Goal: Task Accomplishment & Management: Use online tool/utility

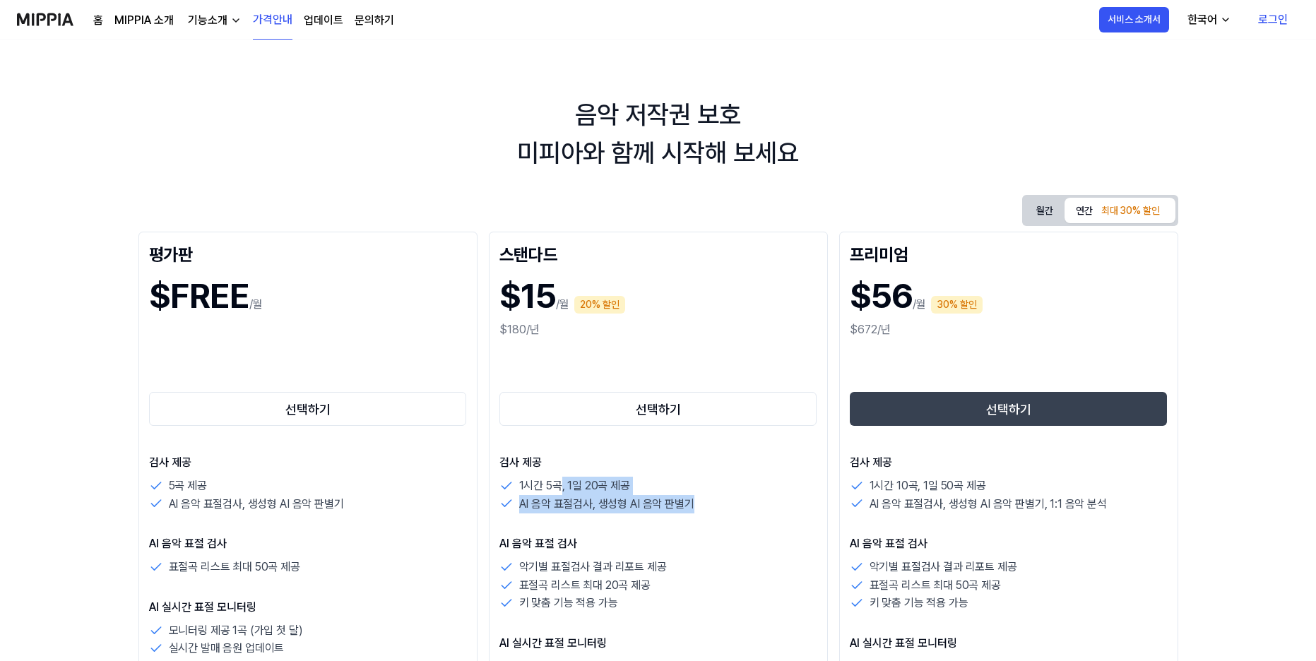
drag, startPoint x: 560, startPoint y: 483, endPoint x: 725, endPoint y: 504, distance: 166.7
click at [700, 500] on div "1시간 5곡, 1일 20곡 제공 AI 음악 표절검사, 생성형 AI 음악 판별기" at bounding box center [658, 495] width 318 height 36
click at [747, 507] on div "AI 음악 표절검사, 생성형 AI 음악 판별기" at bounding box center [658, 504] width 318 height 18
drag, startPoint x: 599, startPoint y: 489, endPoint x: 716, endPoint y: 518, distance: 120.1
click at [685, 515] on div "검사 제공 1시간 5곡, 1일 20곡 제공 AI 음악 표절검사, 생성형 AI 음악 판별기 AI 음악 표절 검사 악기별 표절검사 결과 리포트 제…" at bounding box center [658, 655] width 318 height 403
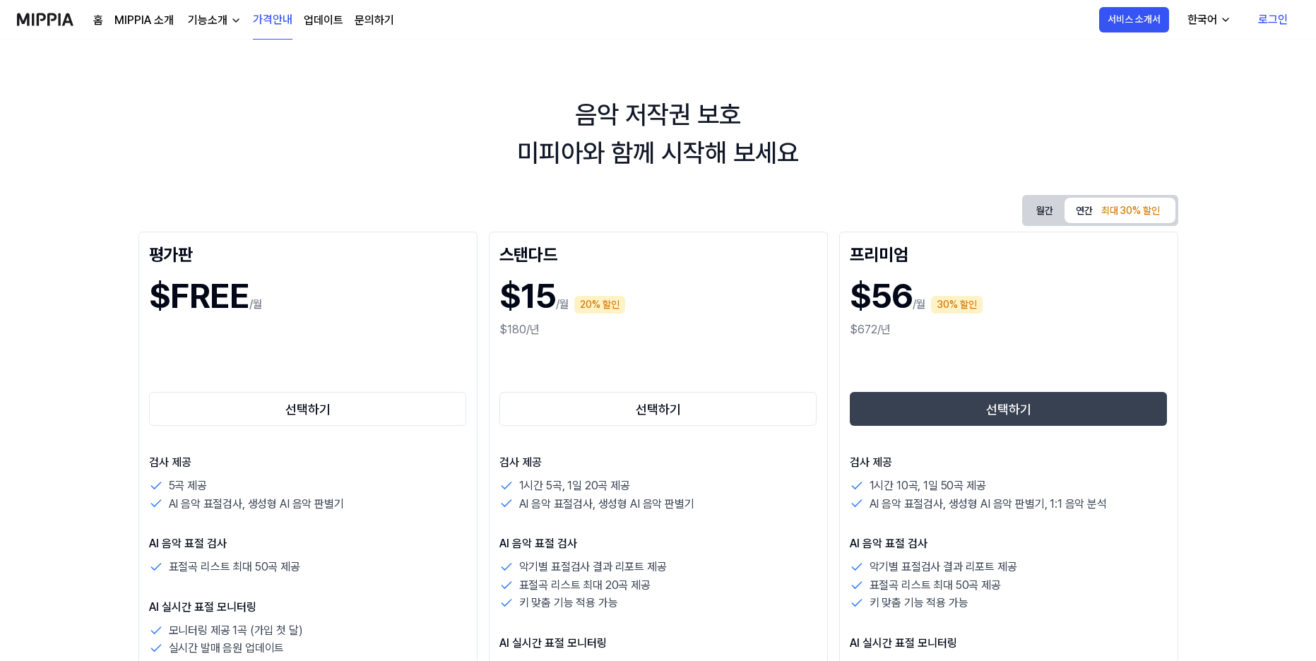
click at [736, 518] on div "검사 제공 1시간 5곡, 1일 20곡 제공 AI 음악 표절검사, 생성형 AI 음악 판별기 AI 음악 표절 검사 악기별 표절검사 결과 리포트 제…" at bounding box center [658, 655] width 318 height 403
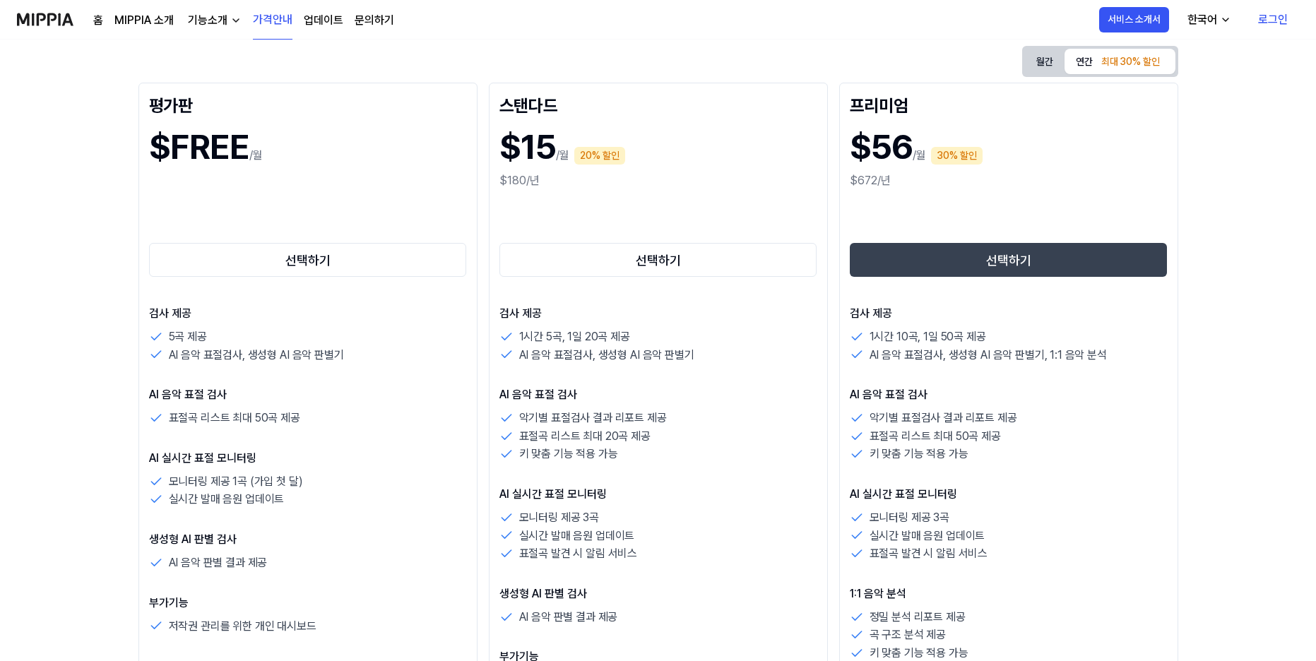
scroll to position [212, 0]
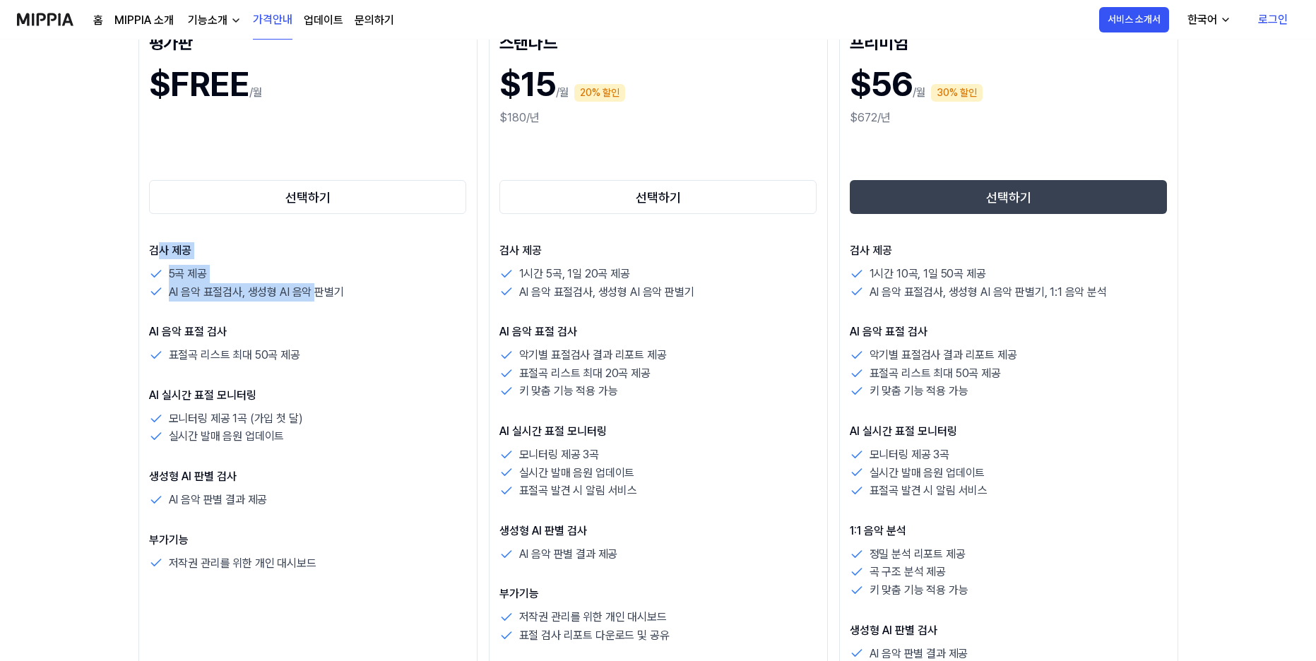
drag, startPoint x: 263, startPoint y: 292, endPoint x: 365, endPoint y: 331, distance: 109.3
click at [358, 328] on div "검사 제공 5곡 제공 AI 음악 표절검사, 생성형 AI 음악 판별기 AI 음악 표절 검사 표절곡 리스트 최대 50곡 제공 AI 실시간 표절 모…" at bounding box center [308, 407] width 318 height 330
click at [382, 334] on p "AI 음악 표절 검사" at bounding box center [308, 332] width 318 height 17
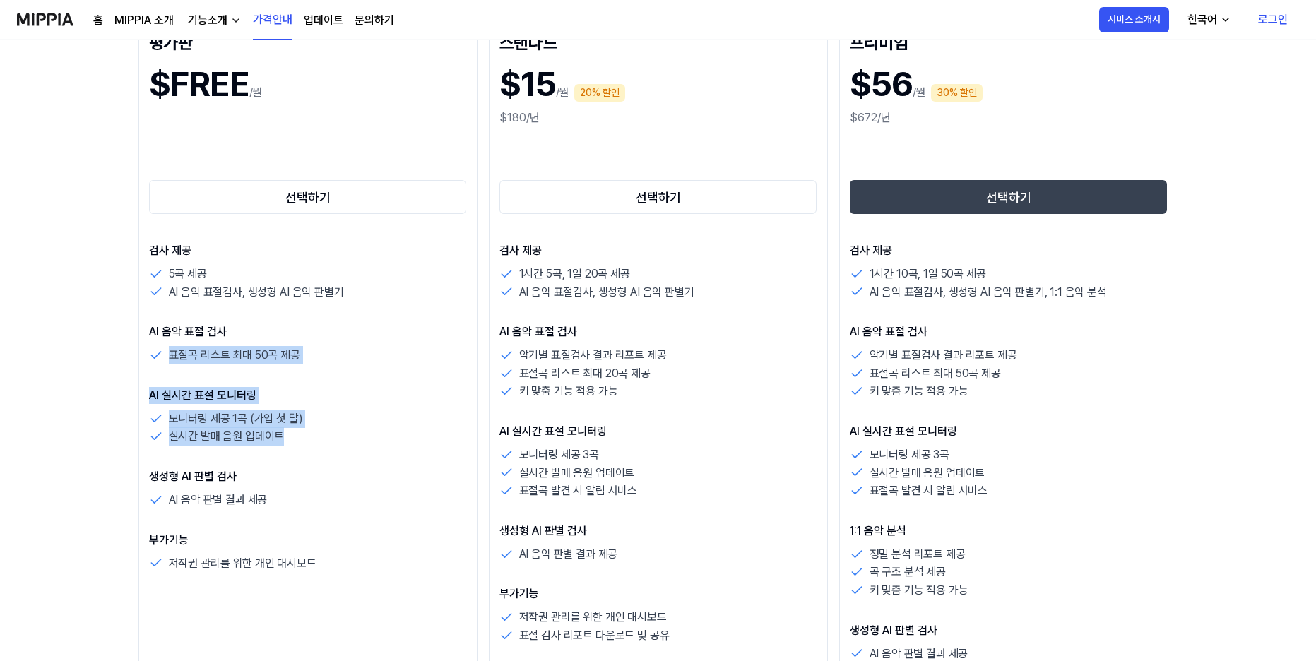
drag, startPoint x: 259, startPoint y: 341, endPoint x: 378, endPoint y: 449, distance: 160.5
click at [377, 449] on div "검사 제공 5곡 제공 AI 음악 표절검사, 생성형 AI 음악 판별기 AI 음악 표절 검사 표절곡 리스트 최대 50곡 제공 AI 실시간 표절 모…" at bounding box center [308, 407] width 318 height 330
click at [379, 449] on div "검사 제공 5곡 제공 AI 음악 표절검사, 생성형 AI 음악 판별기 AI 음악 표절 검사 표절곡 리스트 최대 50곡 제공 AI 실시간 표절 모…" at bounding box center [308, 407] width 318 height 330
drag, startPoint x: 326, startPoint y: 410, endPoint x: 372, endPoint y: 463, distance: 70.1
click at [370, 462] on div "검사 제공 5곡 제공 AI 음악 표절검사, 생성형 AI 음악 판별기 AI 음악 표절 검사 표절곡 리스트 최대 50곡 제공 AI 실시간 표절 모…" at bounding box center [308, 407] width 318 height 330
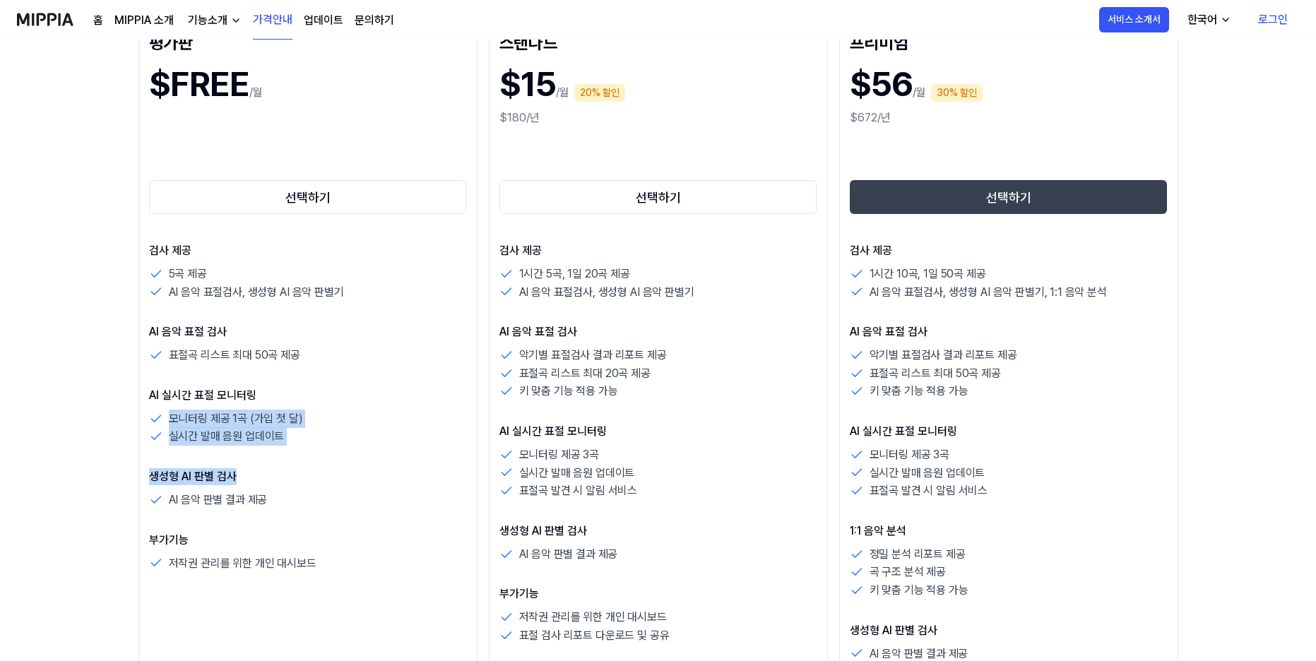
click at [373, 463] on div "검사 제공 5곡 제공 AI 음악 표절검사, 생성형 AI 음악 판별기 AI 음악 표절 검사 표절곡 리스트 최대 50곡 제공 AI 실시간 표절 모…" at bounding box center [308, 407] width 318 height 330
drag, startPoint x: 373, startPoint y: 466, endPoint x: 398, endPoint y: 543, distance: 81.5
click at [398, 543] on div "검사 제공 5곡 제공 AI 음악 표절검사, 생성형 AI 음악 판별기 AI 음악 표절 검사 표절곡 리스트 최대 50곡 제공 AI 실시간 표절 모…" at bounding box center [308, 407] width 318 height 330
click at [398, 543] on p "부가기능" at bounding box center [308, 540] width 318 height 17
click at [408, 521] on div "검사 제공 5곡 제공 AI 음악 표절검사, 생성형 AI 음악 판별기 AI 음악 표절 검사 표절곡 리스트 최대 50곡 제공 AI 실시간 표절 모…" at bounding box center [308, 407] width 318 height 330
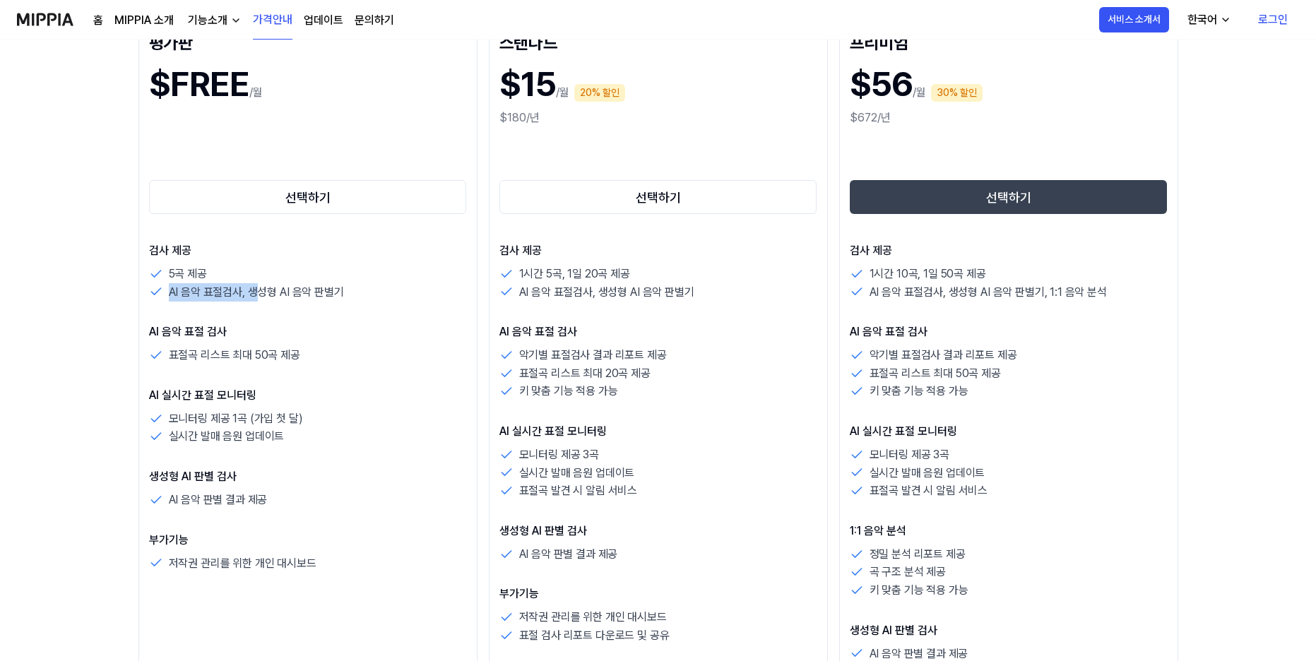
drag, startPoint x: 238, startPoint y: 284, endPoint x: 333, endPoint y: 321, distance: 101.8
click at [315, 314] on div "검사 제공 5곡 제공 AI 음악 표절검사, 생성형 AI 음악 판별기 AI 음악 표절 검사 표절곡 리스트 최대 50곡 제공 AI 실시간 표절 모…" at bounding box center [308, 407] width 318 height 330
click at [333, 321] on div "검사 제공 5곡 제공 AI 음악 표절검사, 생성형 AI 음악 판별기 AI 음악 표절 검사 표절곡 리스트 최대 50곡 제공 AI 실시간 표절 모…" at bounding box center [308, 407] width 318 height 330
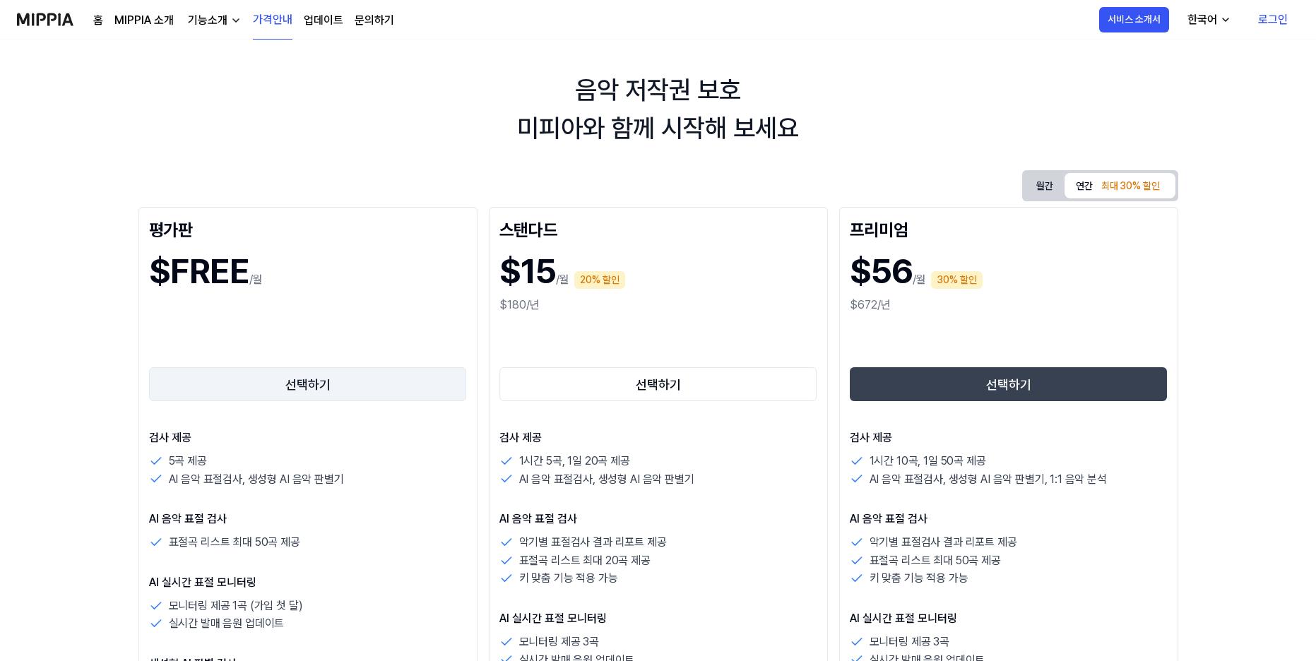
scroll to position [0, 0]
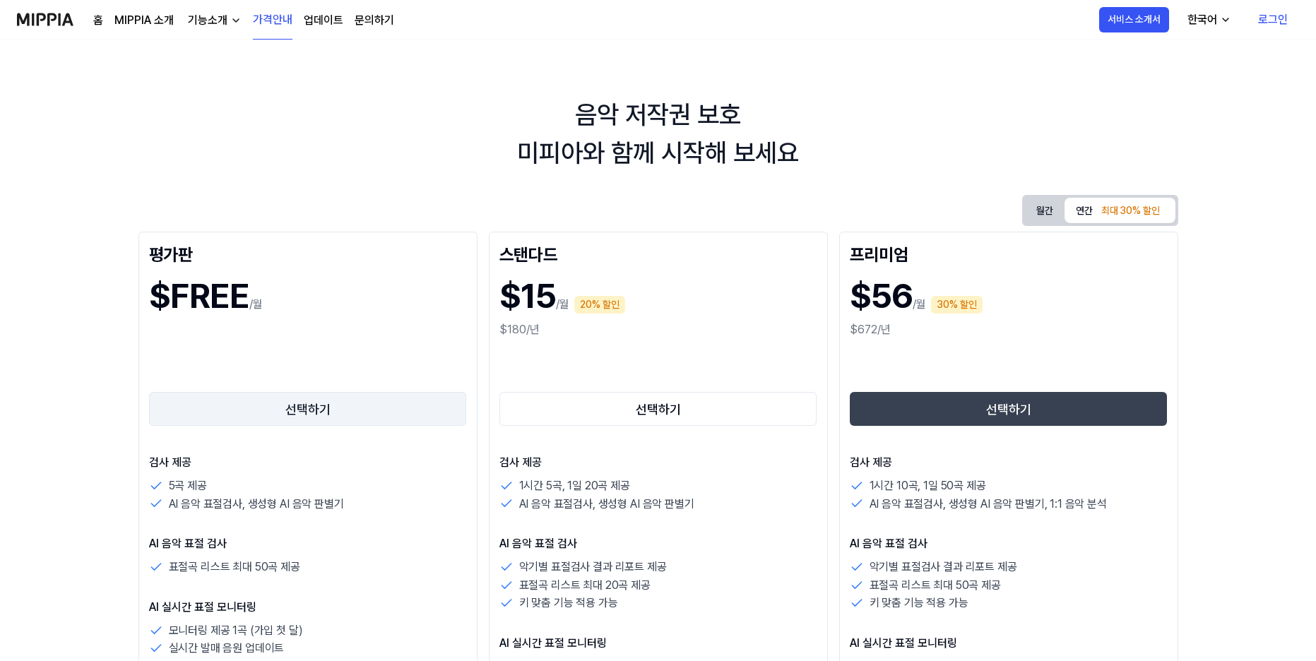
click at [314, 409] on button "선택하기" at bounding box center [308, 409] width 318 height 34
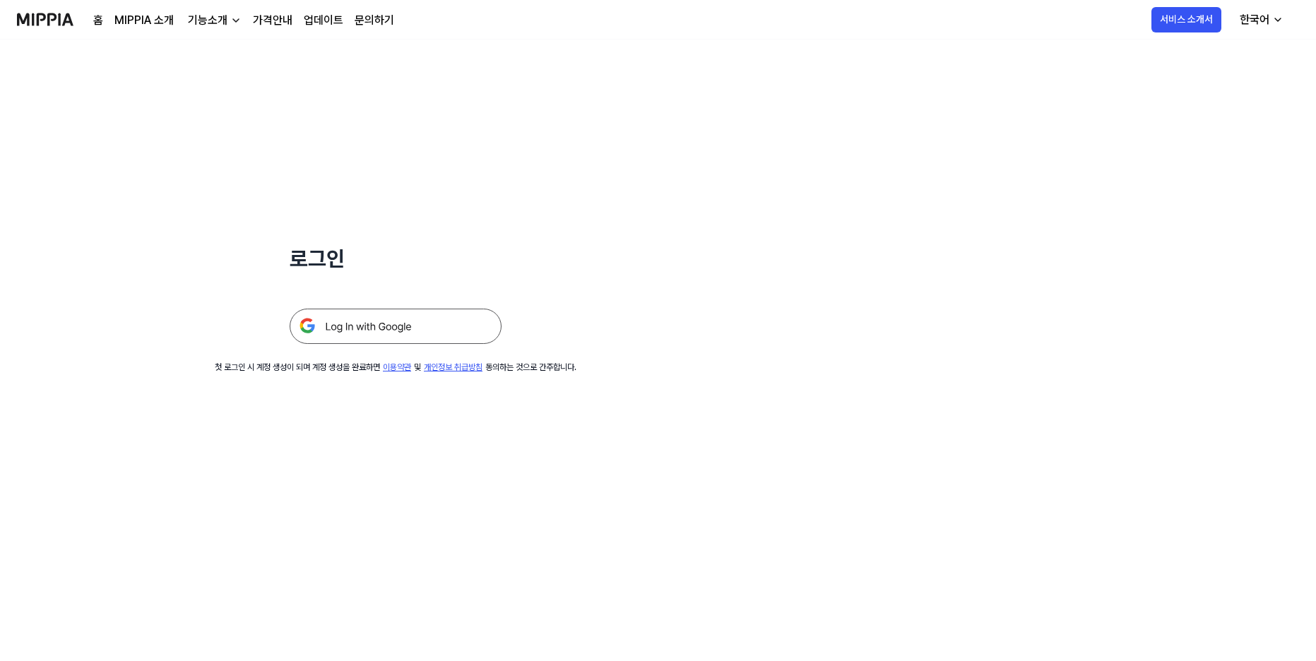
click at [379, 331] on img at bounding box center [396, 326] width 212 height 35
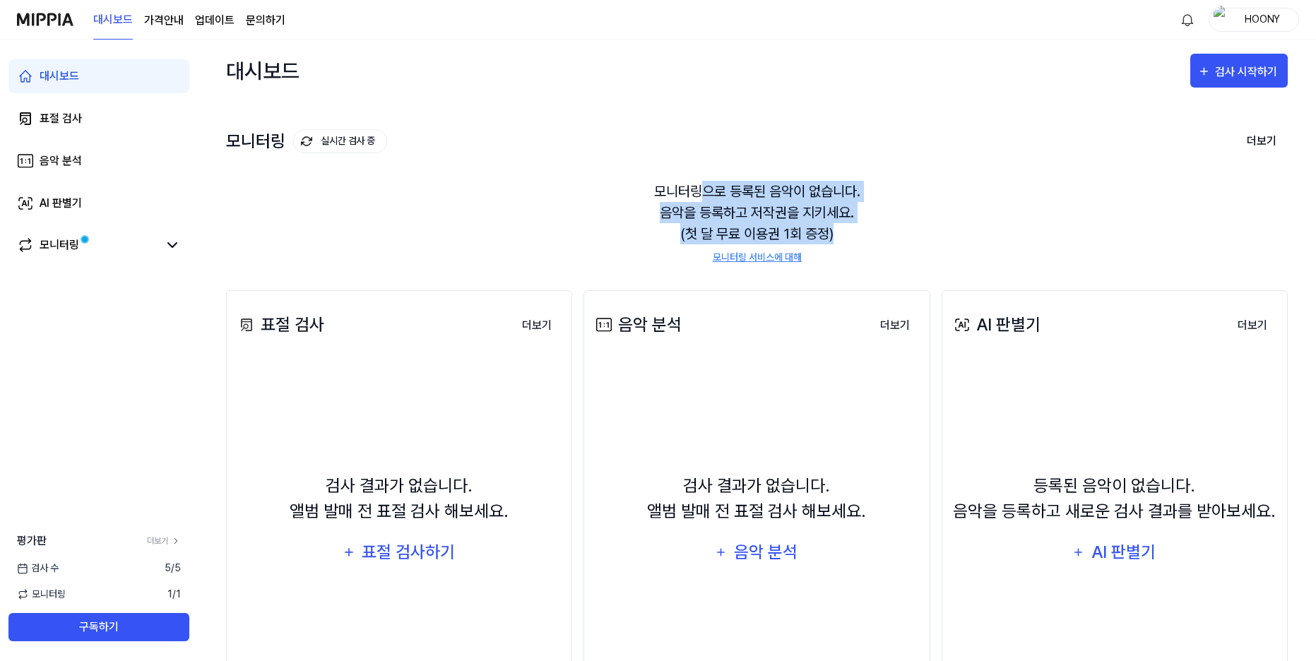
drag, startPoint x: 711, startPoint y: 190, endPoint x: 875, endPoint y: 245, distance: 173.6
click at [872, 244] on div "모니터링으로 등록된 음악이 없습니다. 음악을 등록하고 저작권을 지키세요. (첫 달 무료 이용권 1회 증정) 모니터링 서비스에 대해" at bounding box center [757, 223] width 1062 height 118
click at [875, 245] on div "모니터링으로 등록된 음악이 없습니다. 음악을 등록하고 저작권을 지키세요. (첫 달 무료 이용권 1회 증정) 모니터링 서비스에 대해" at bounding box center [757, 223] width 1062 height 118
drag, startPoint x: 706, startPoint y: 225, endPoint x: 912, endPoint y: 233, distance: 205.8
click at [908, 232] on div "모니터링으로 등록된 음악이 없습니다. 음악을 등록하고 저작권을 지키세요. (첫 달 무료 이용권 1회 증정) 모니터링 서비스에 대해" at bounding box center [757, 223] width 1062 height 118
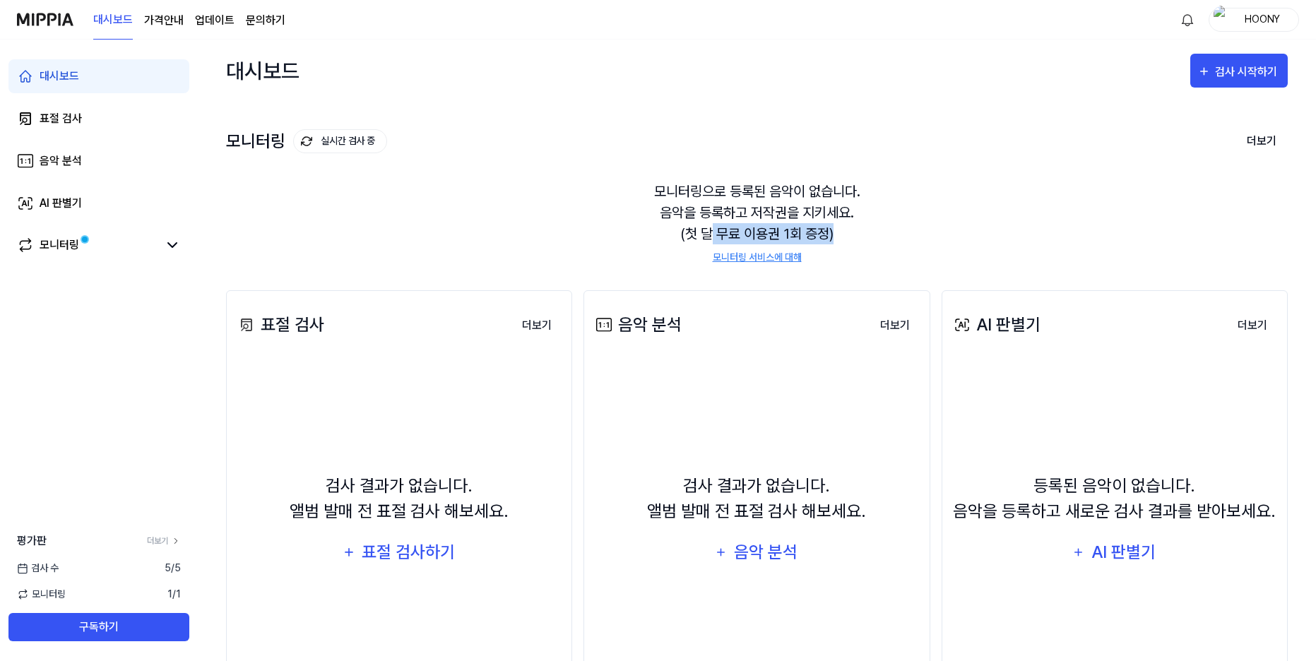
click at [912, 233] on div "모니터링으로 등록된 음악이 없습니다. 음악을 등록하고 저작권을 지키세요. (첫 달 무료 이용권 1회 증정) 모니터링 서비스에 대해" at bounding box center [757, 223] width 1062 height 118
click at [765, 260] on link "모니터링 서비스에 대해" at bounding box center [757, 257] width 89 height 15
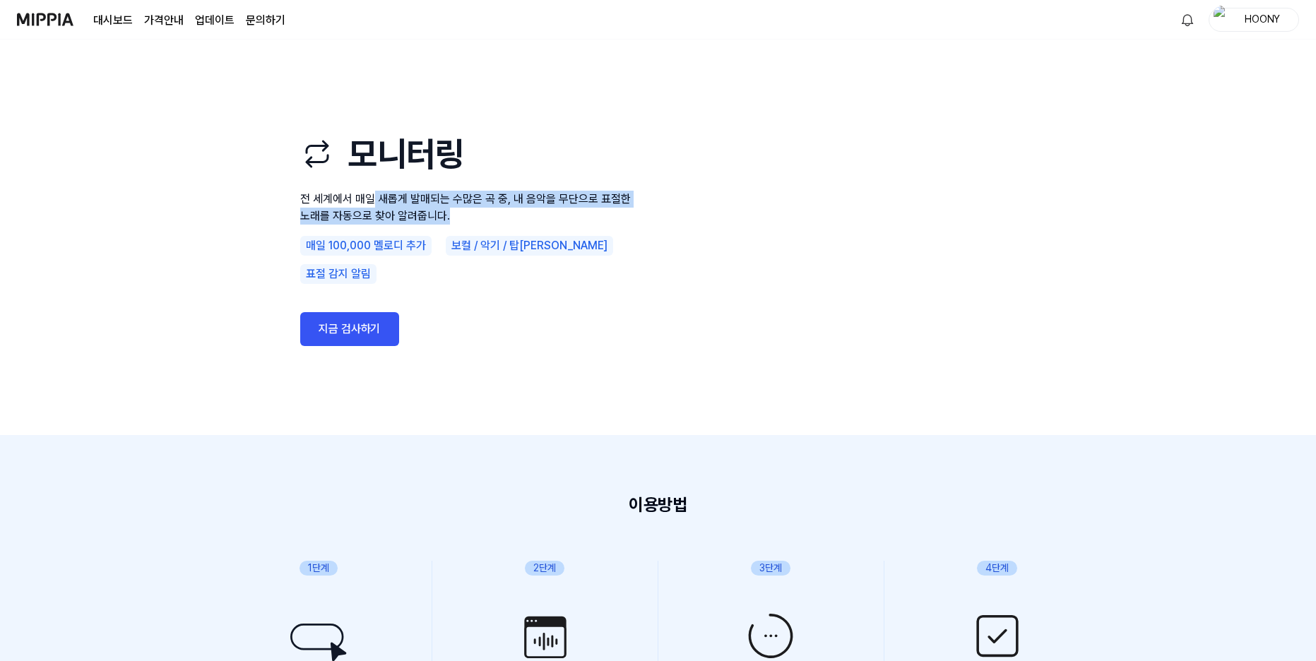
drag, startPoint x: 373, startPoint y: 210, endPoint x: 483, endPoint y: 225, distance: 110.5
click at [483, 225] on p "전 세계에서 매일 새롭게 발매되는 수많은 곡 중, 내 음악을 무단으로 표절한 노래를 자동으로 찾아 알려줍니다." at bounding box center [469, 208] width 339 height 34
click at [480, 225] on p "전 세계에서 매일 새롭게 발매되는 수많은 곡 중, 내 음악을 무단으로 표절한 노래를 자동으로 찾아 알려줍니다." at bounding box center [469, 208] width 339 height 34
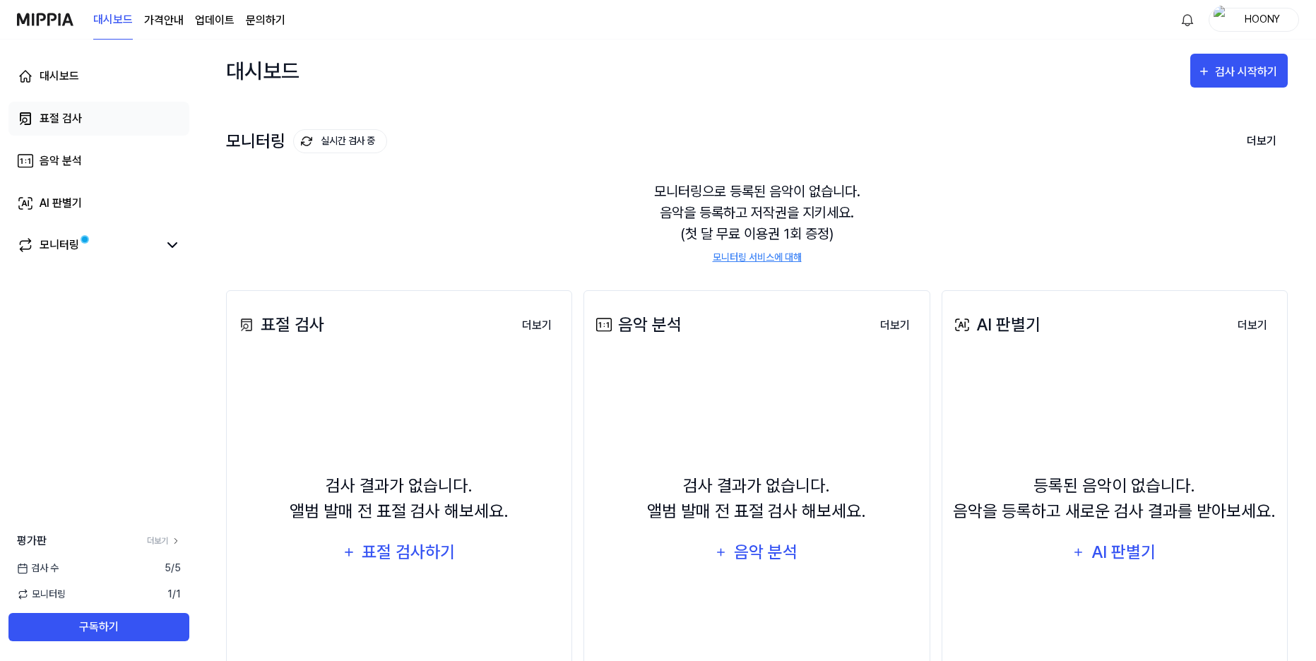
click at [73, 128] on link "표절 검사" at bounding box center [98, 119] width 181 height 34
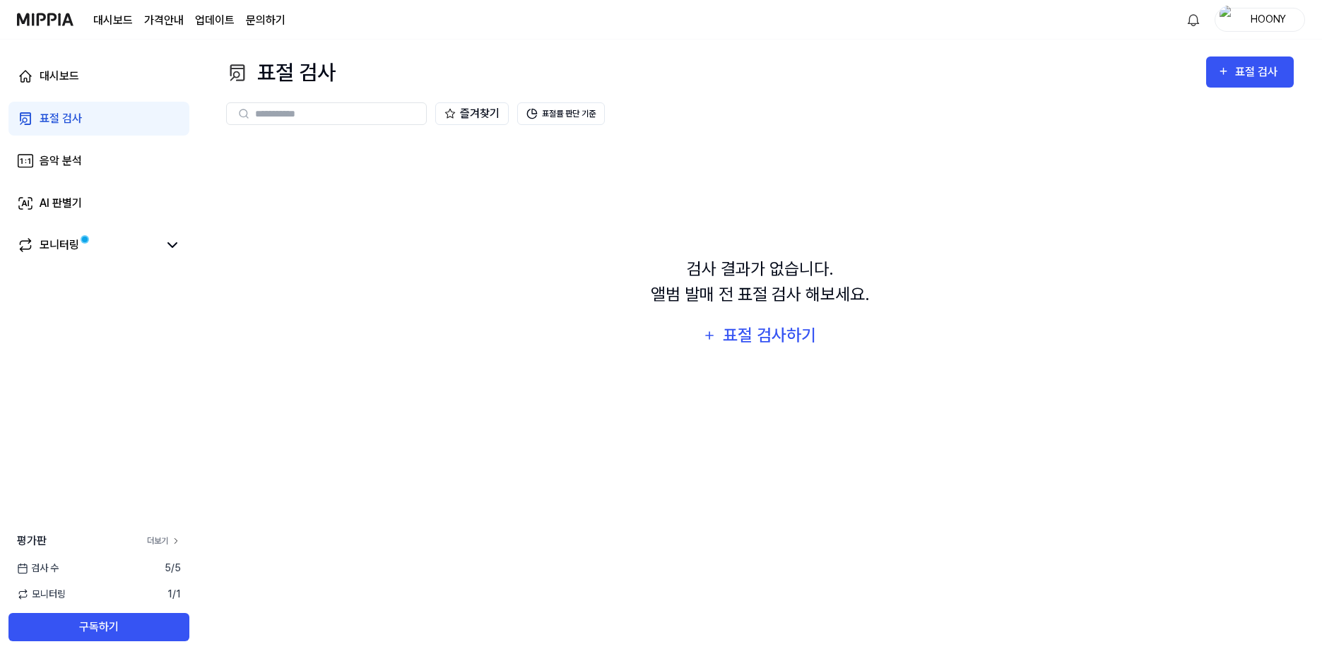
click at [153, 541] on link "더보기" at bounding box center [164, 541] width 34 height 13
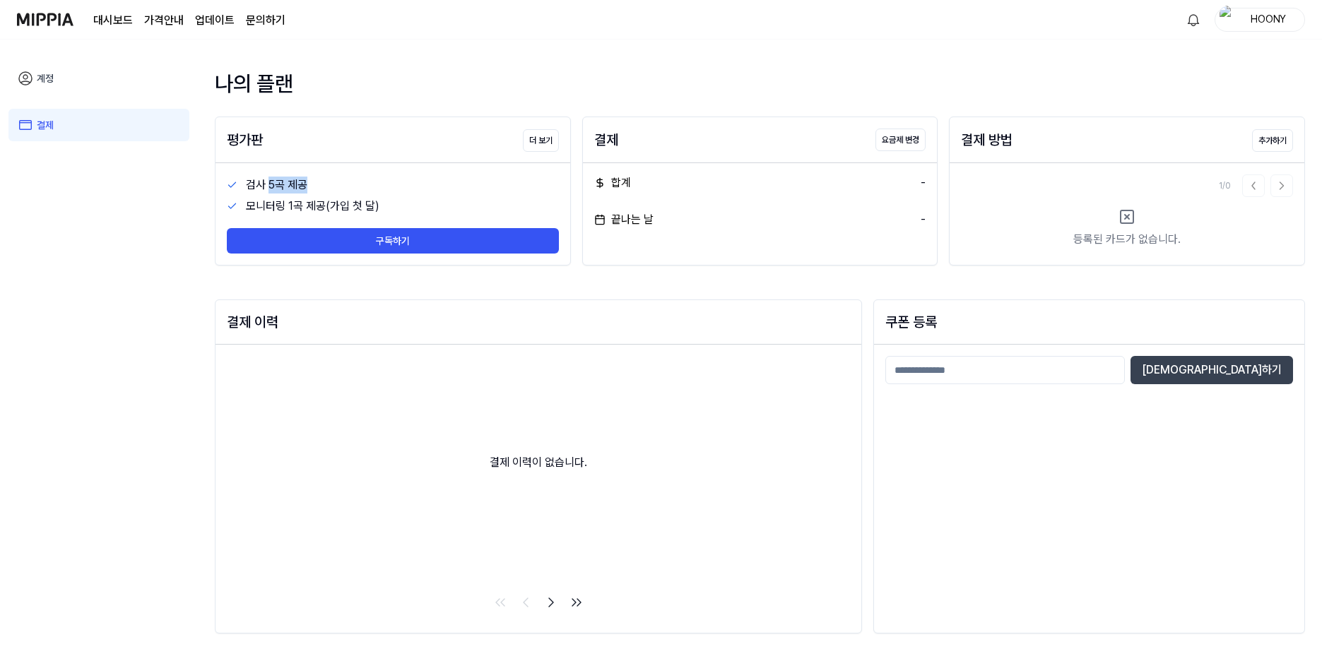
drag, startPoint x: 412, startPoint y: 195, endPoint x: 451, endPoint y: 197, distance: 38.9
click at [450, 197] on div "검사 5곡 제공 모니터링 1곡 제공(가입 첫 달) 구독하기" at bounding box center [392, 214] width 355 height 102
click at [451, 197] on div "모니터링 1곡 제공(가입 첫 달)" at bounding box center [393, 206] width 332 height 21
click at [536, 143] on button "더 보기" at bounding box center [541, 140] width 36 height 23
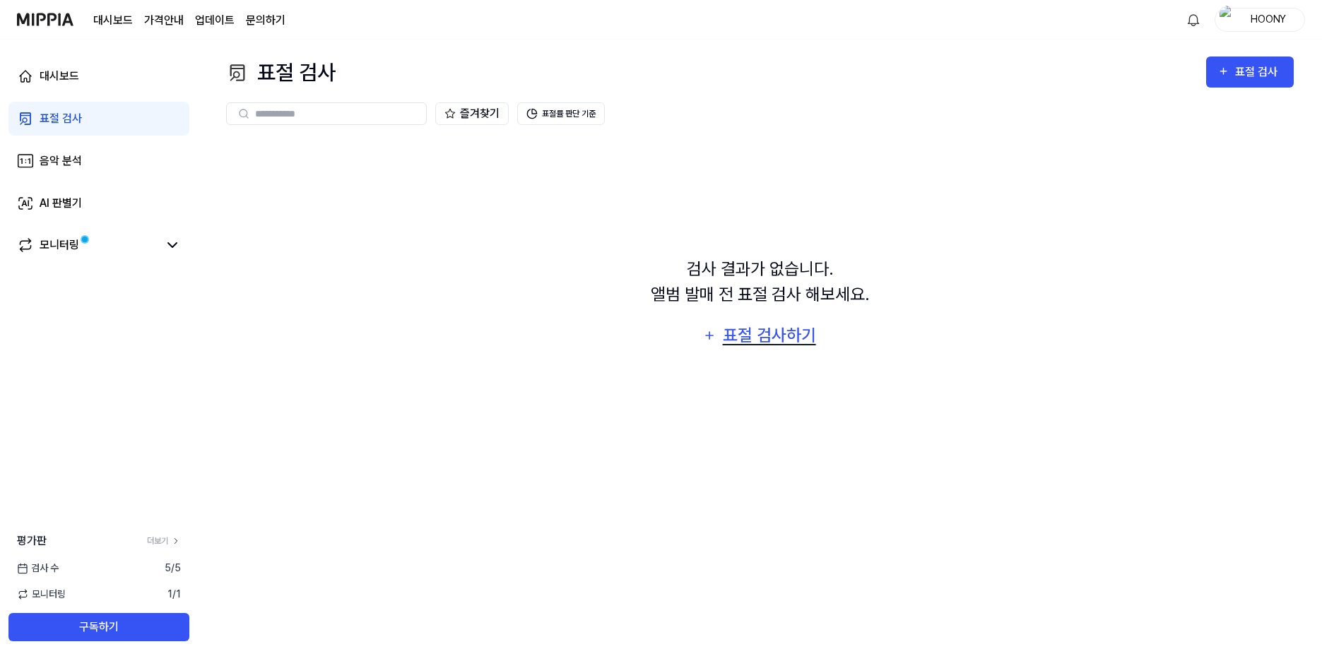
click at [755, 330] on div "표절 검사하기" at bounding box center [769, 335] width 96 height 27
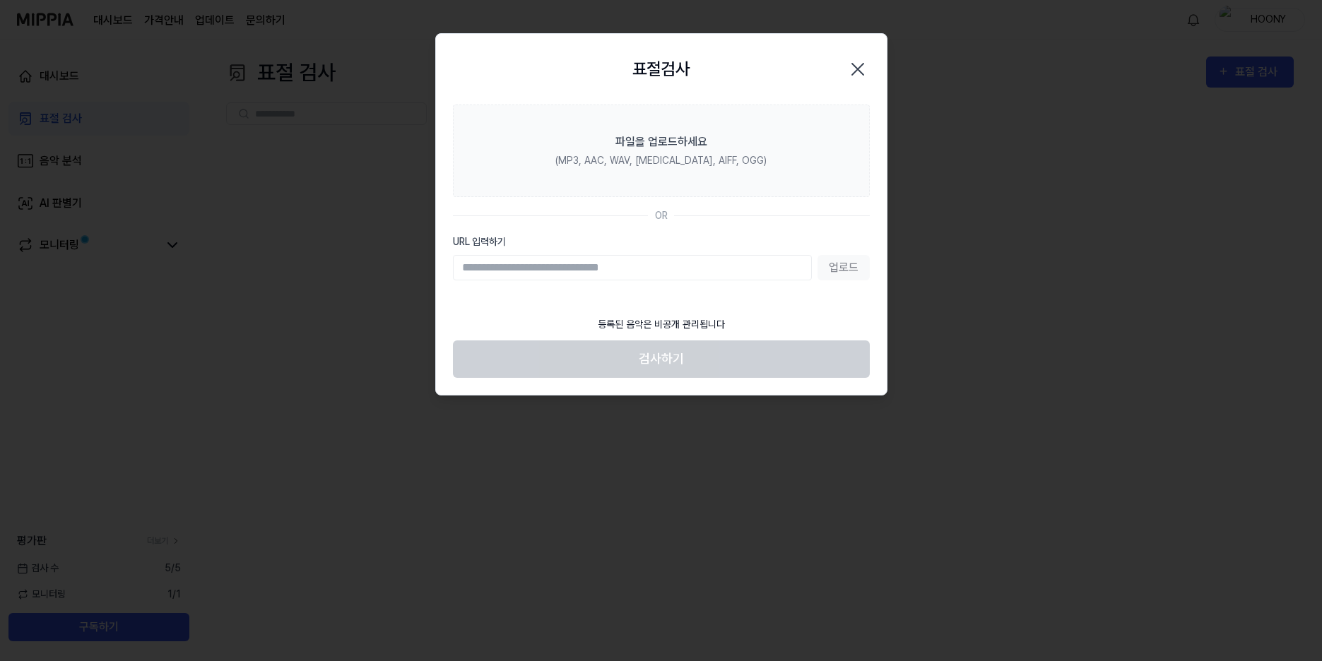
click at [689, 264] on input "URL 입력하기" at bounding box center [632, 267] width 359 height 25
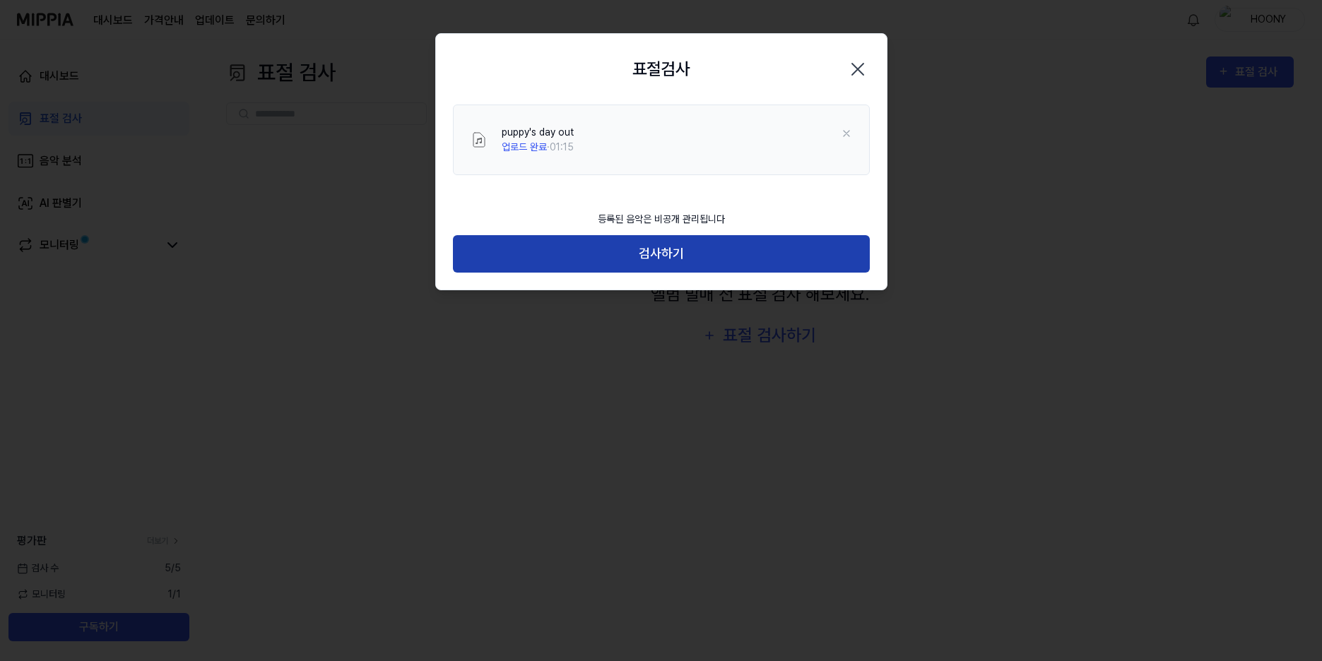
click at [692, 259] on button "검사하기" at bounding box center [661, 253] width 417 height 37
